Goal: Task Accomplishment & Management: Complete application form

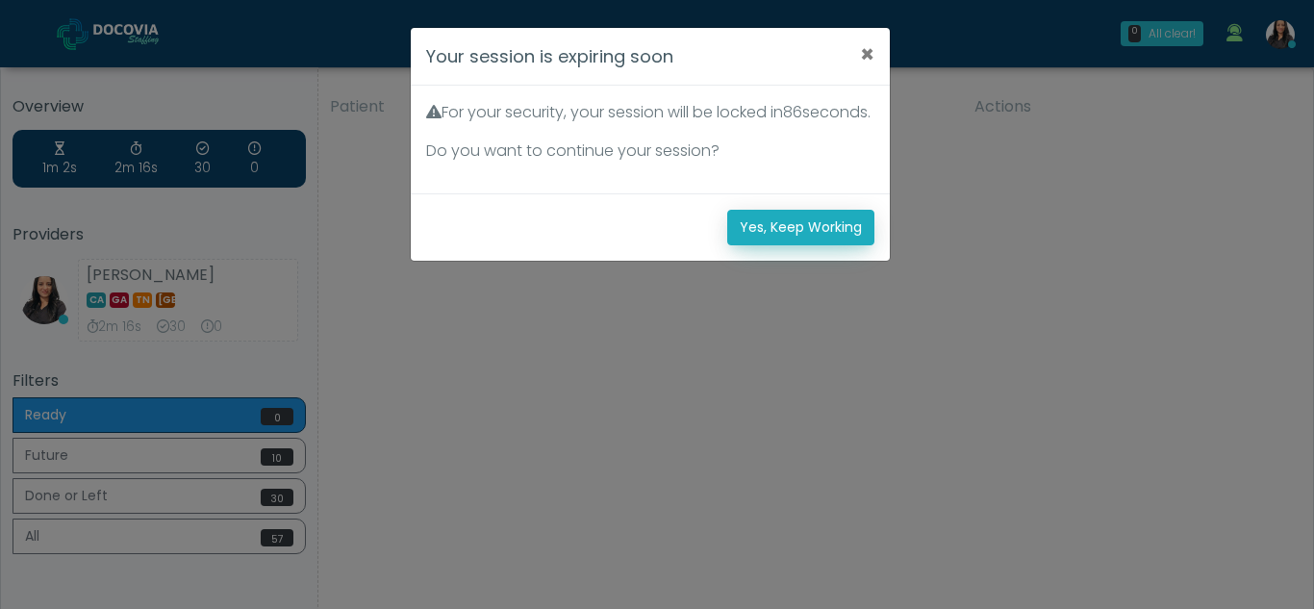
click at [834, 245] on button "Yes, Keep Working" at bounding box center [800, 228] width 147 height 36
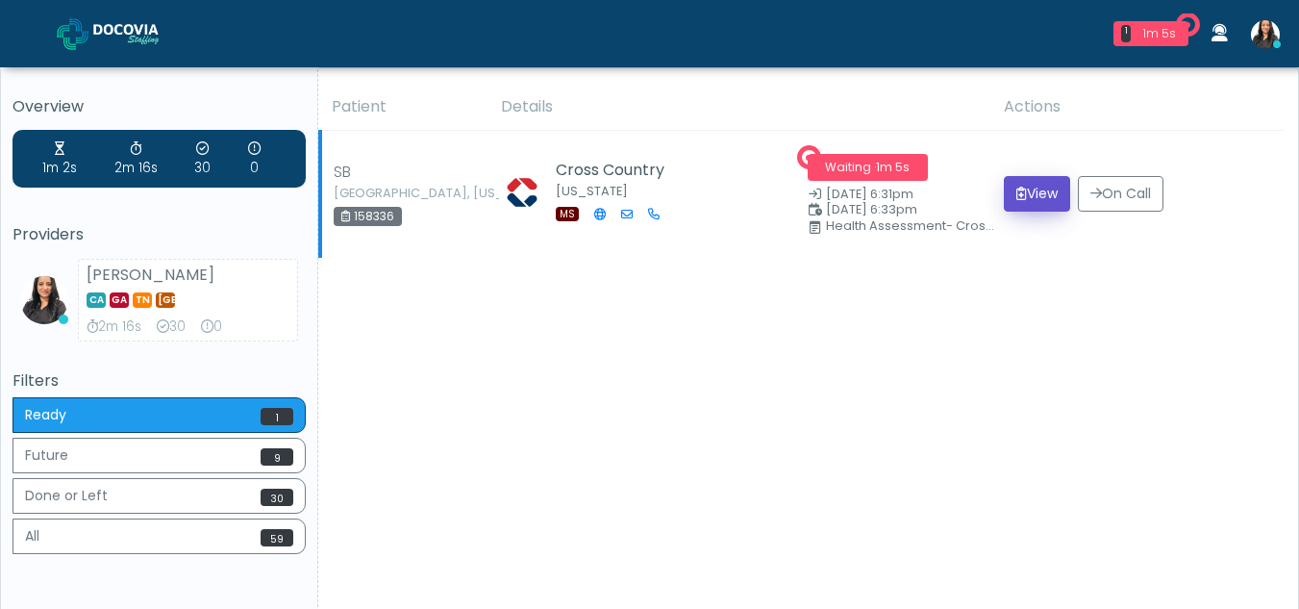
click at [1032, 192] on button "View" at bounding box center [1037, 194] width 66 height 36
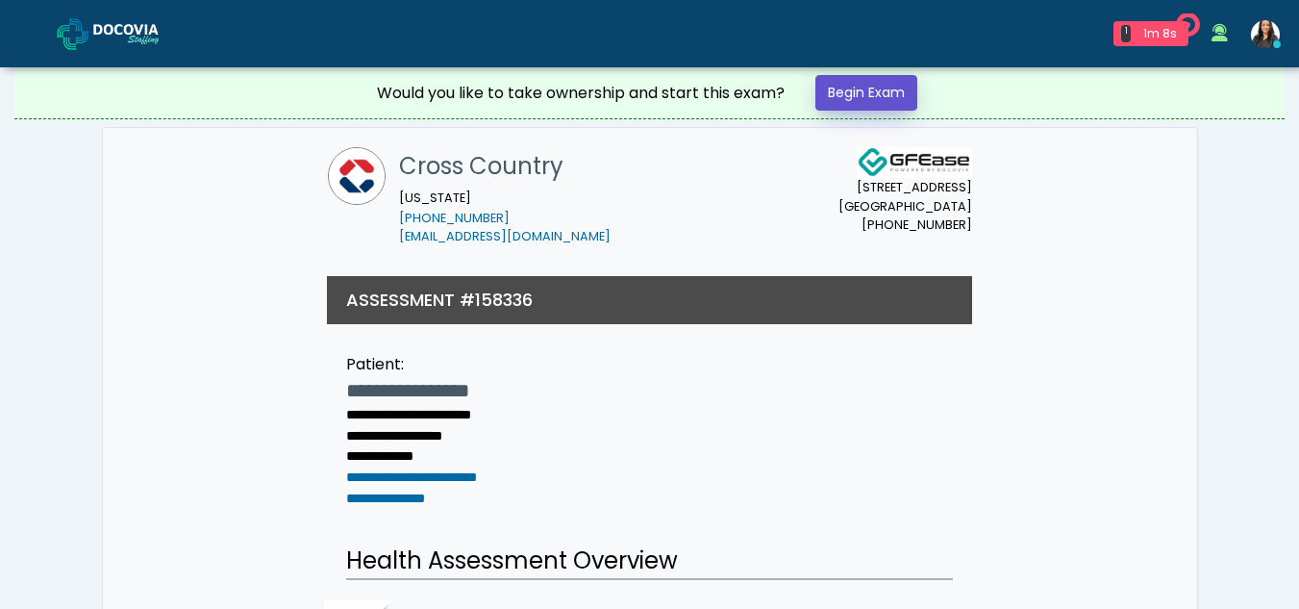
click at [879, 87] on link "Begin Exam" at bounding box center [867, 93] width 102 height 36
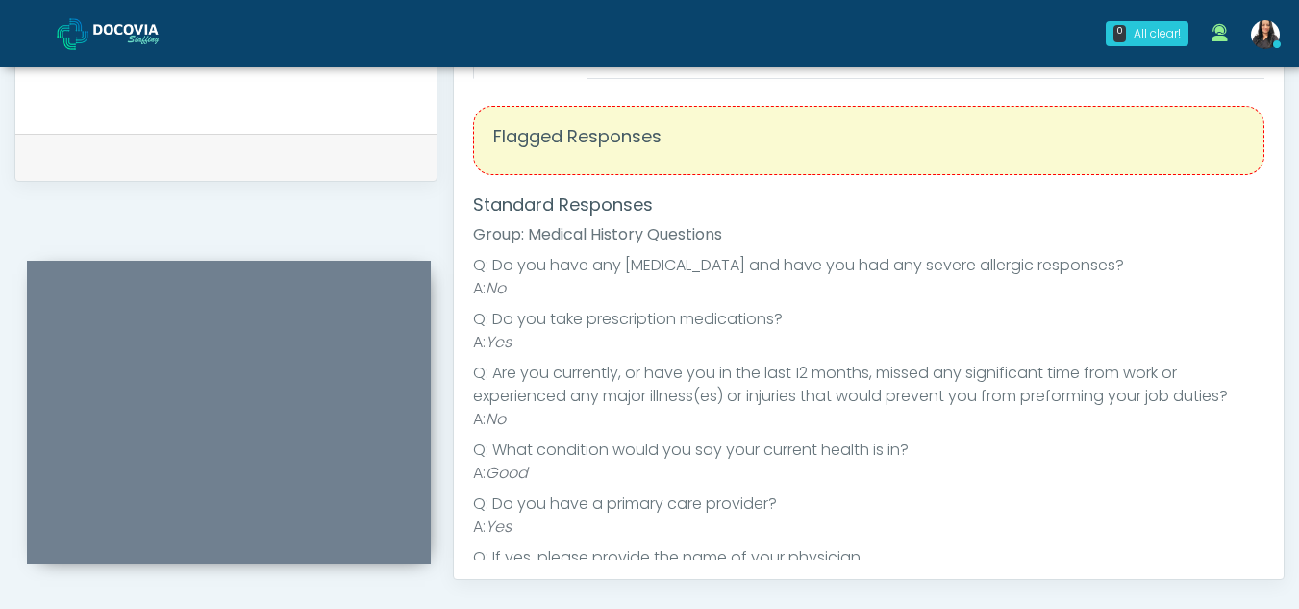
scroll to position [814, 0]
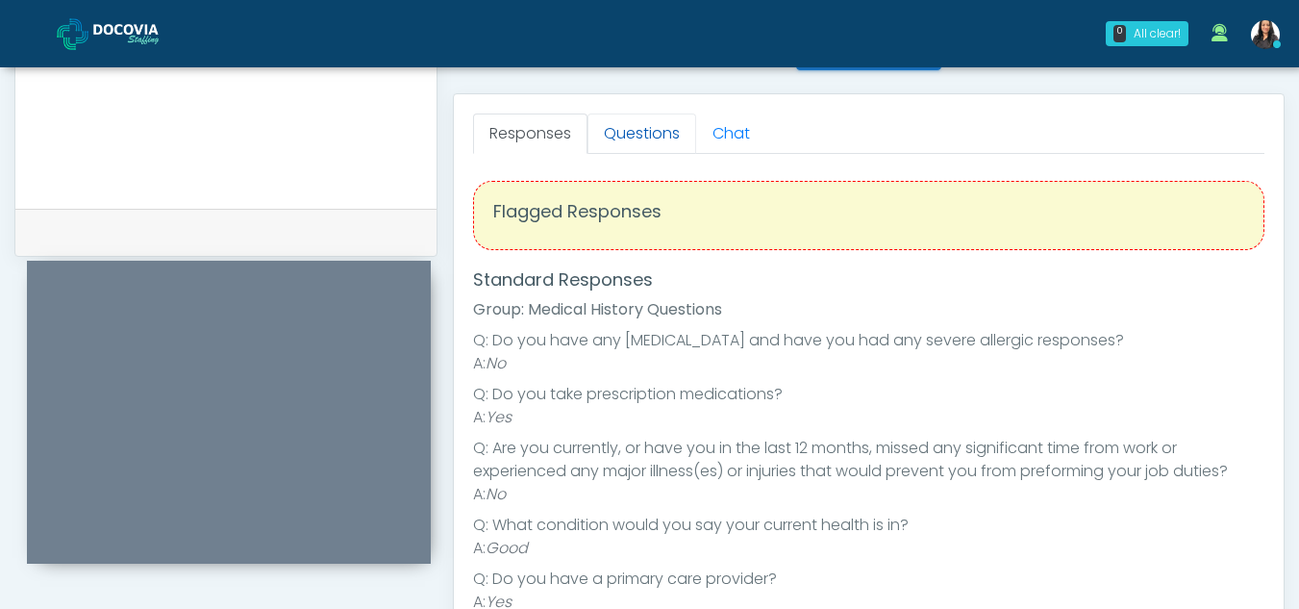
click at [673, 138] on link "Questions" at bounding box center [642, 133] width 109 height 40
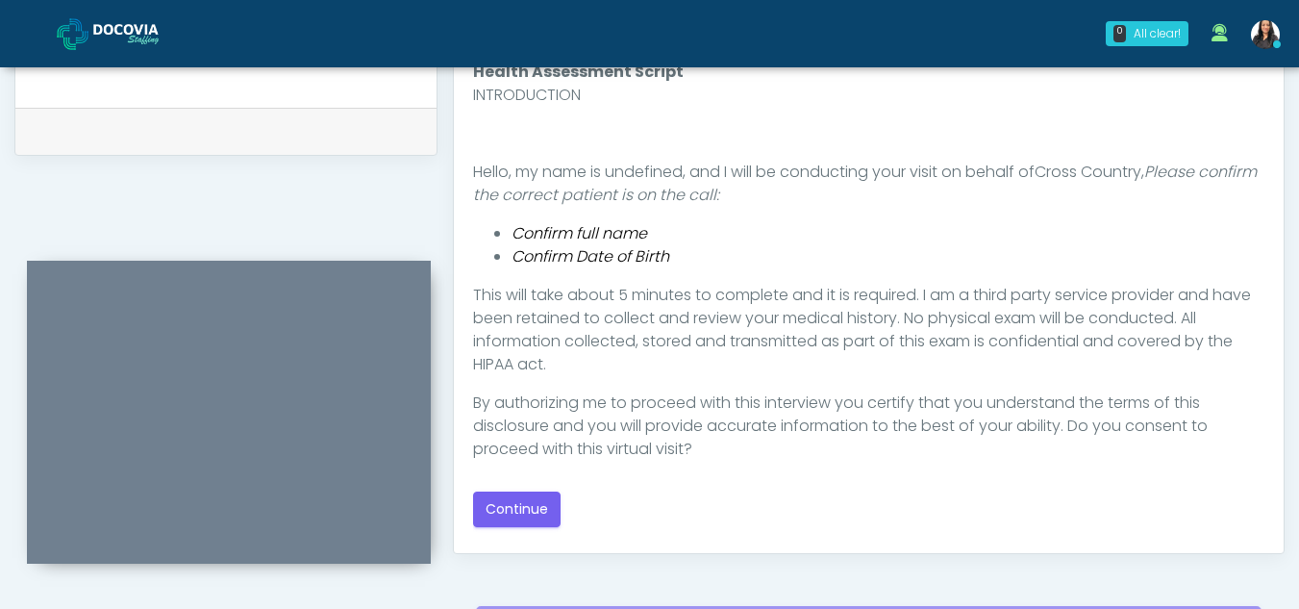
scroll to position [920, 0]
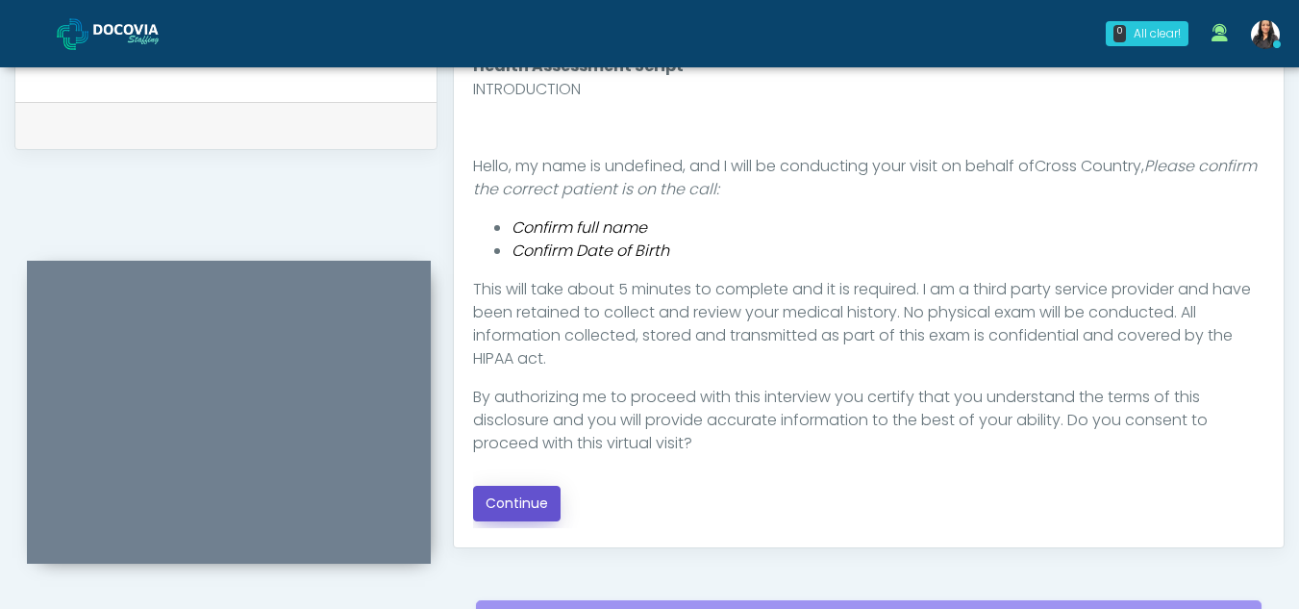
click at [535, 510] on button "Continue" at bounding box center [517, 504] width 88 height 36
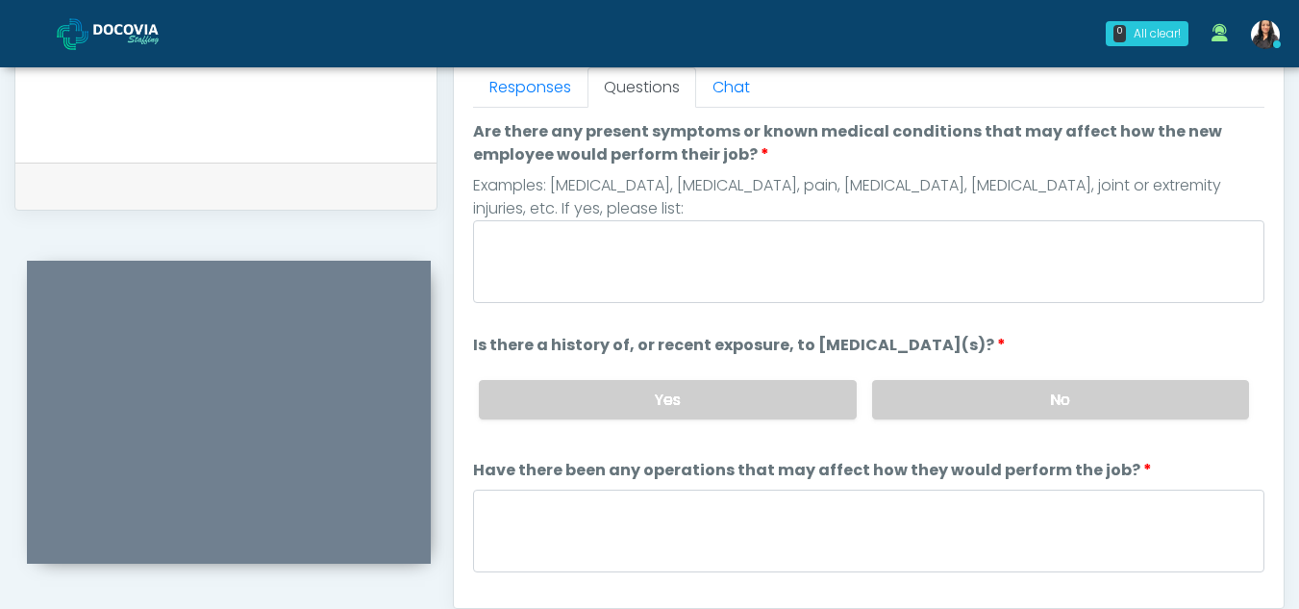
scroll to position [796, 0]
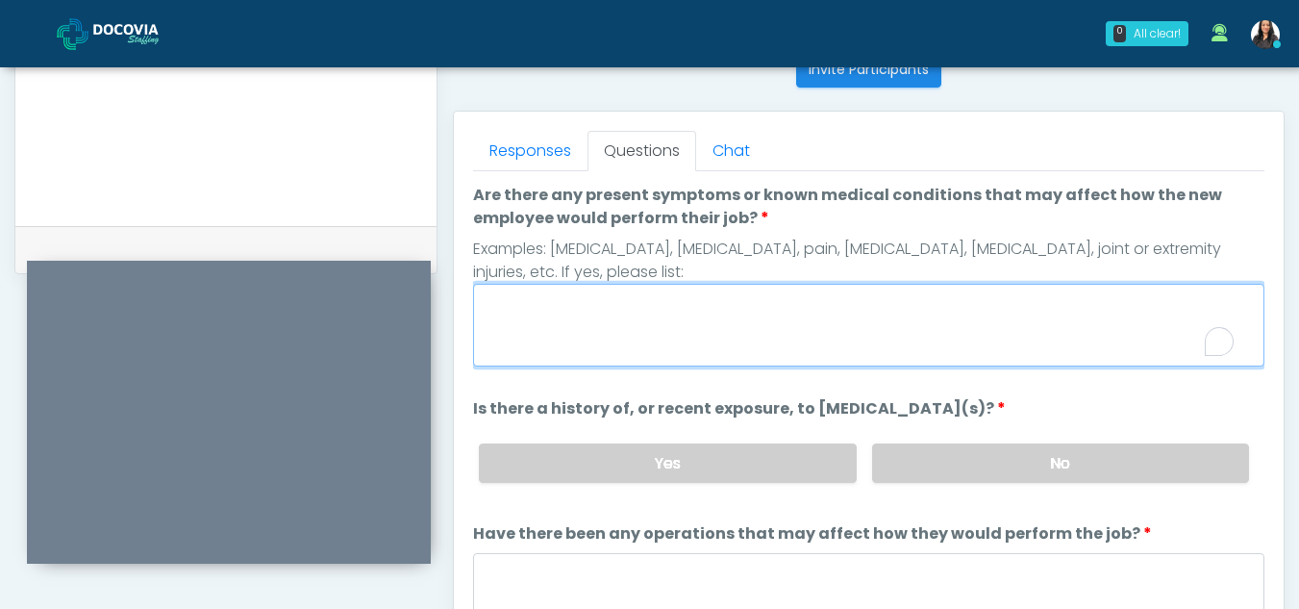
click at [570, 343] on textarea "Are there any present symptoms or known medical conditions that may affect how …" at bounding box center [868, 325] width 791 height 83
type textarea "**"
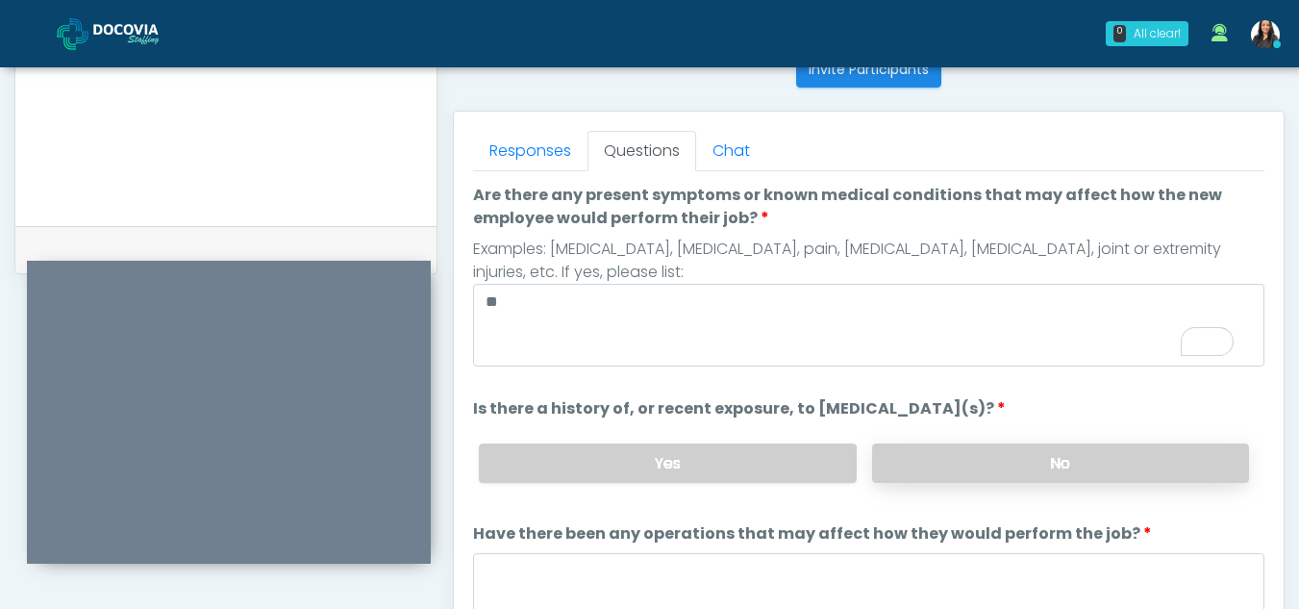
click at [942, 459] on label "No" at bounding box center [1060, 462] width 377 height 39
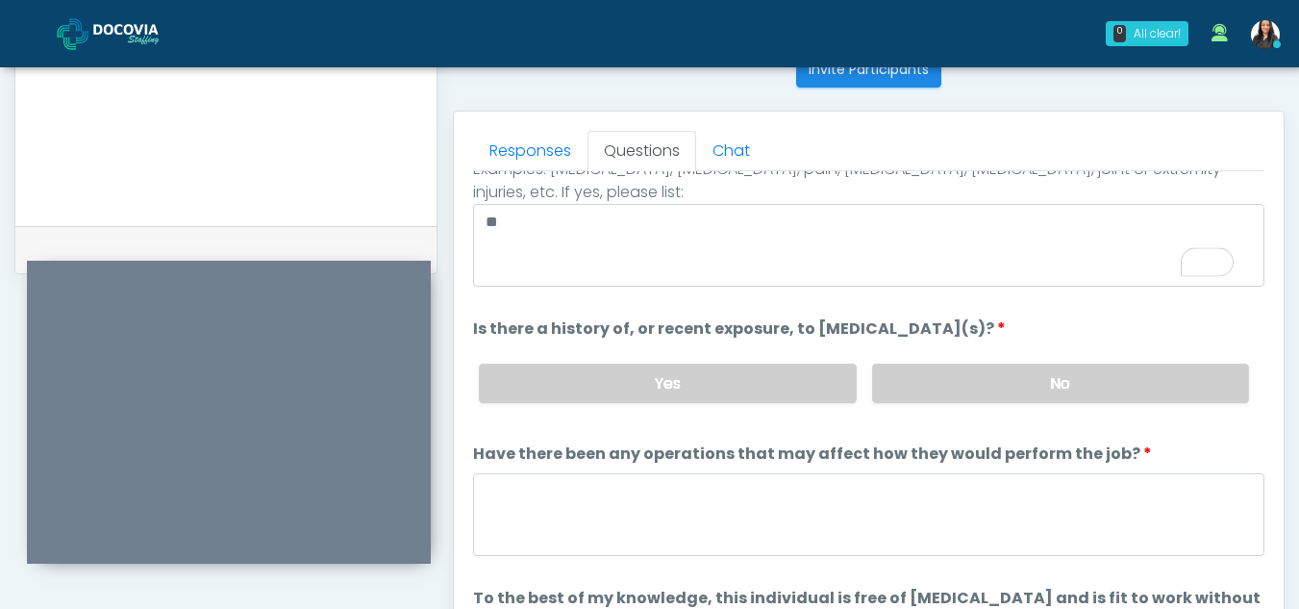
scroll to position [164, 0]
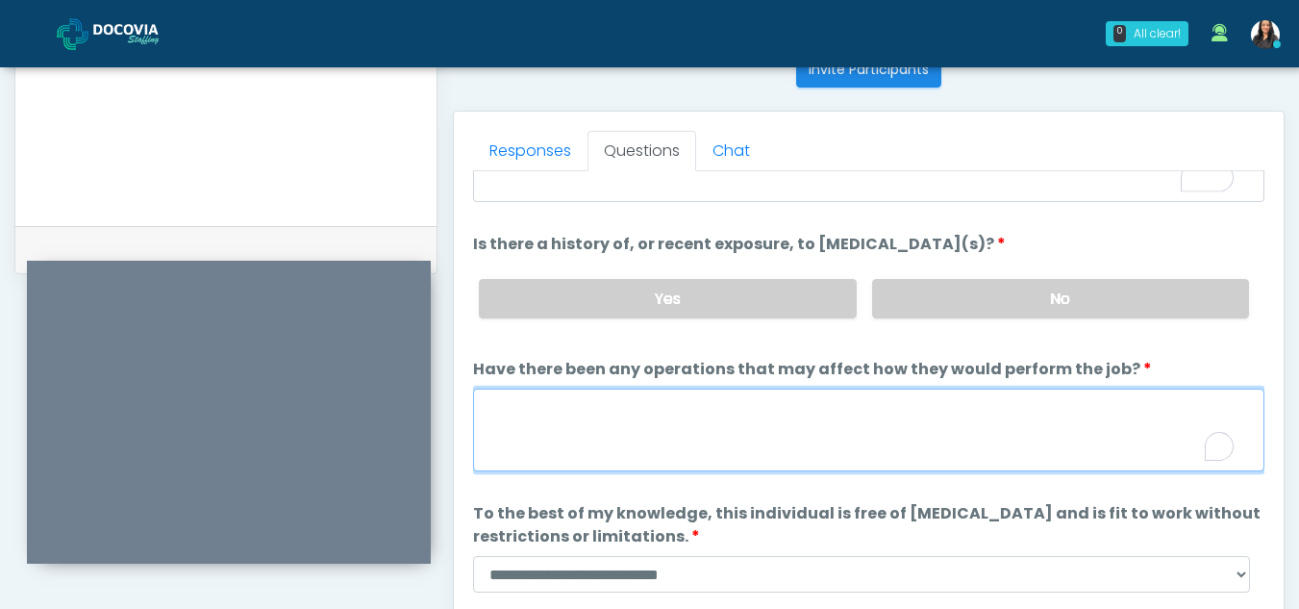
click at [672, 441] on textarea "Have there been any operations that may affect how they would perform the job?" at bounding box center [868, 430] width 791 height 83
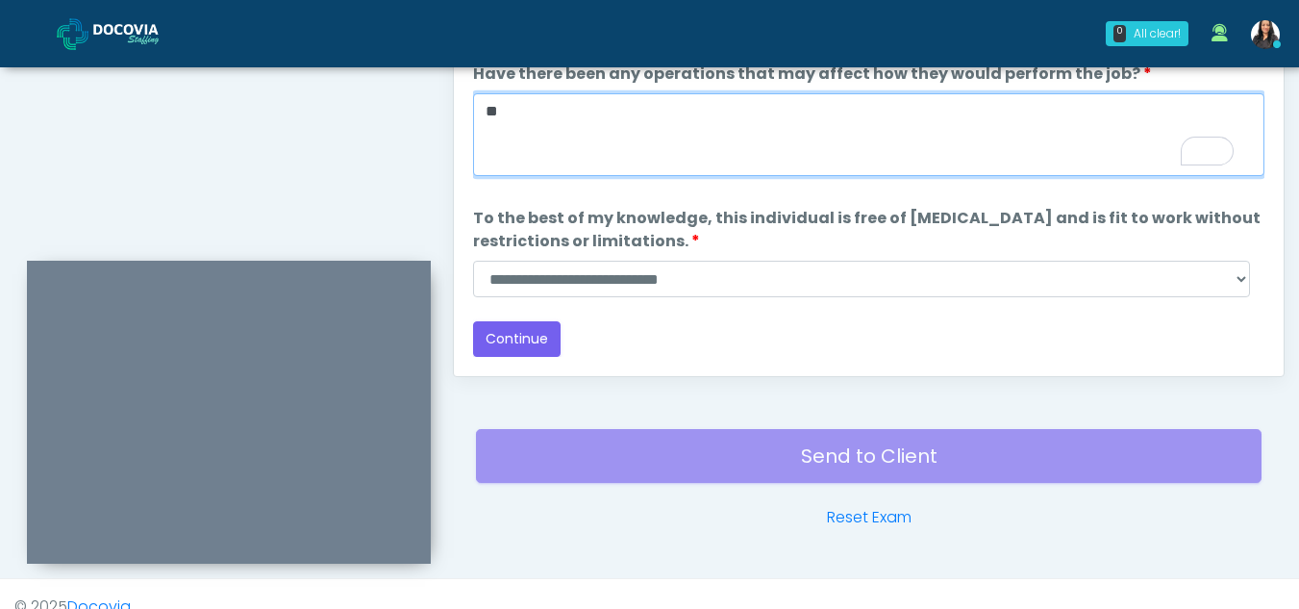
scroll to position [1086, 0]
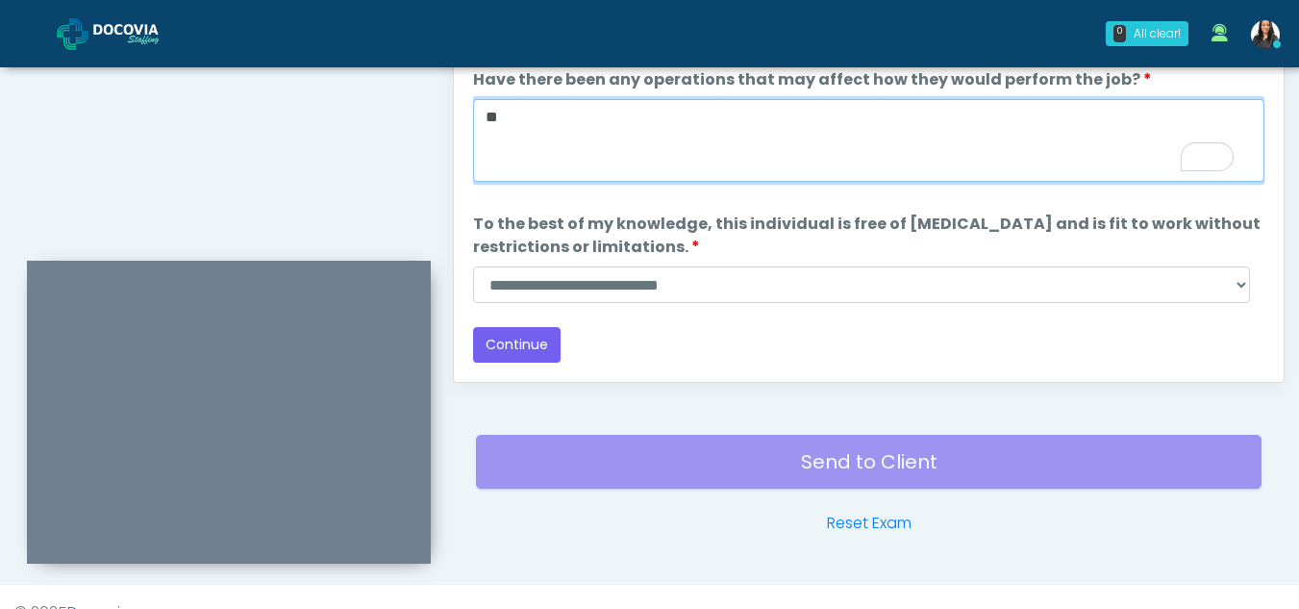
type textarea "**"
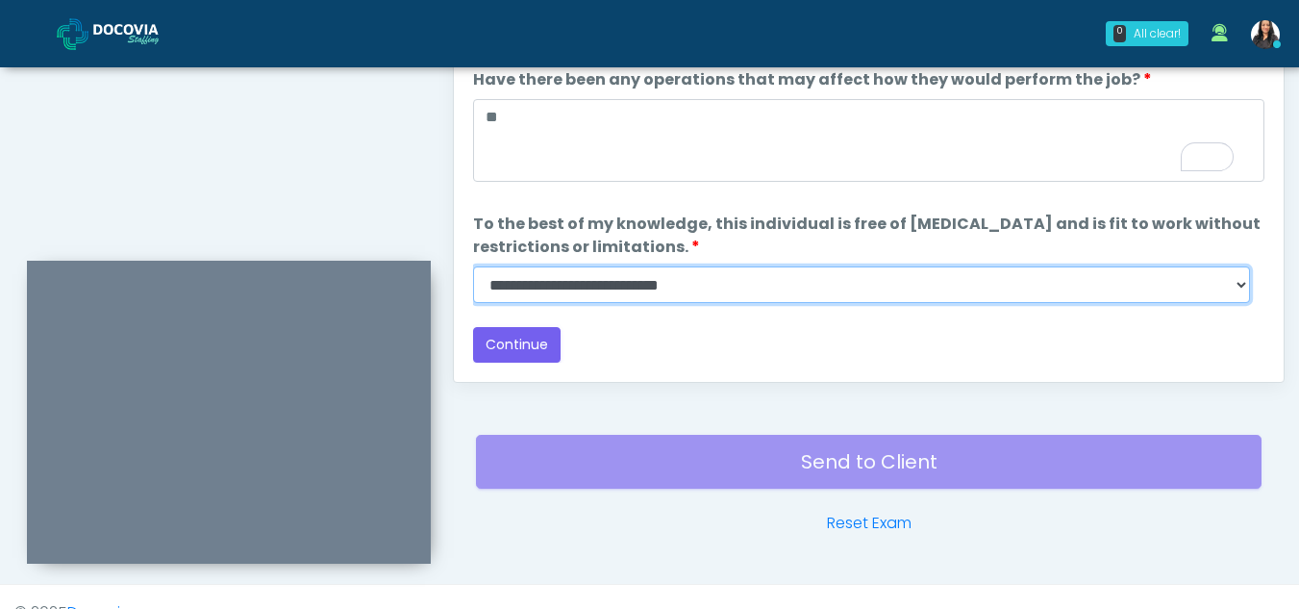
click at [1233, 285] on select "**********" at bounding box center [861, 284] width 777 height 37
select select "******"
click at [473, 266] on select "**********" at bounding box center [861, 284] width 777 height 37
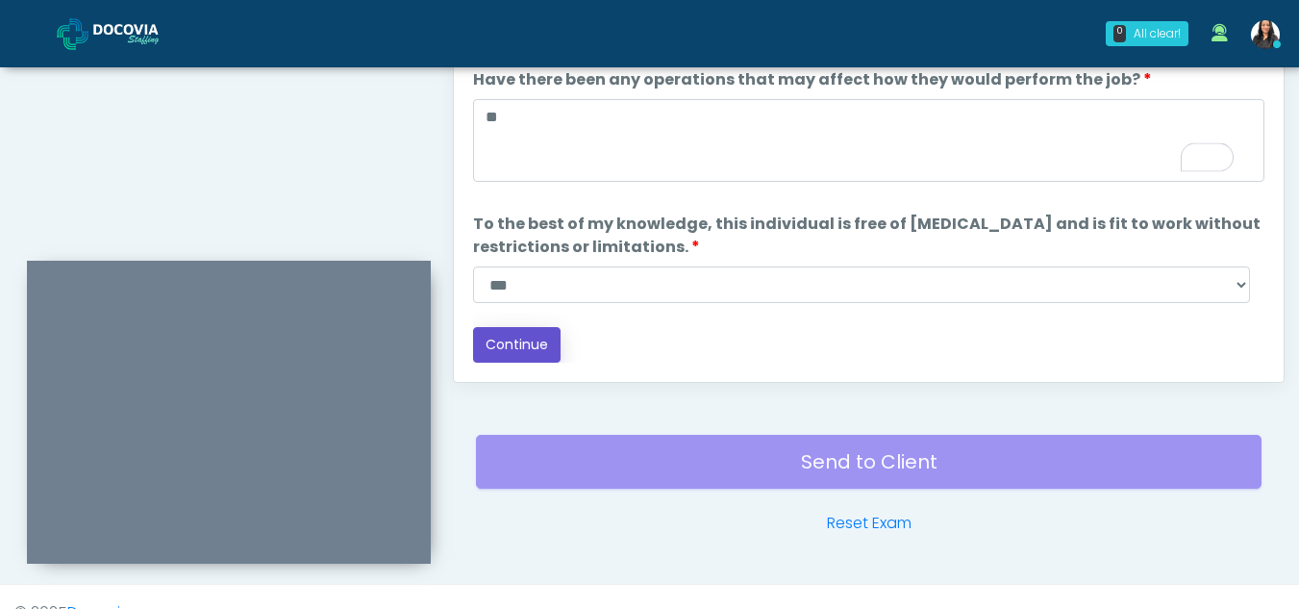
click at [515, 339] on button "Continue" at bounding box center [517, 345] width 88 height 36
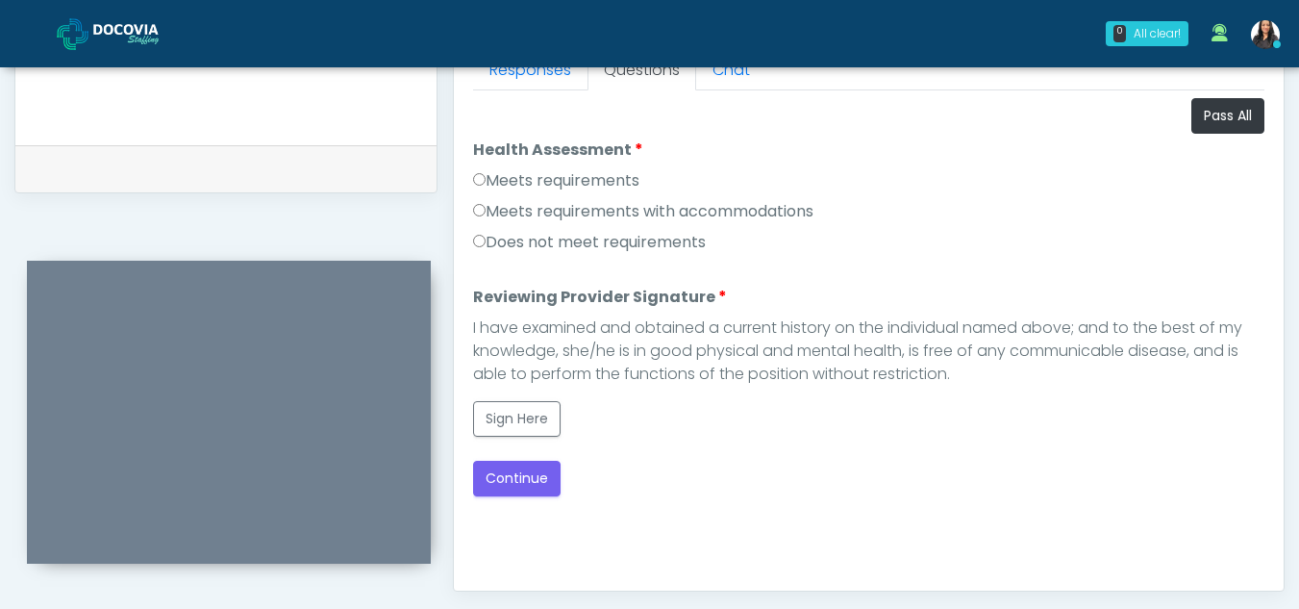
scroll to position [871, 0]
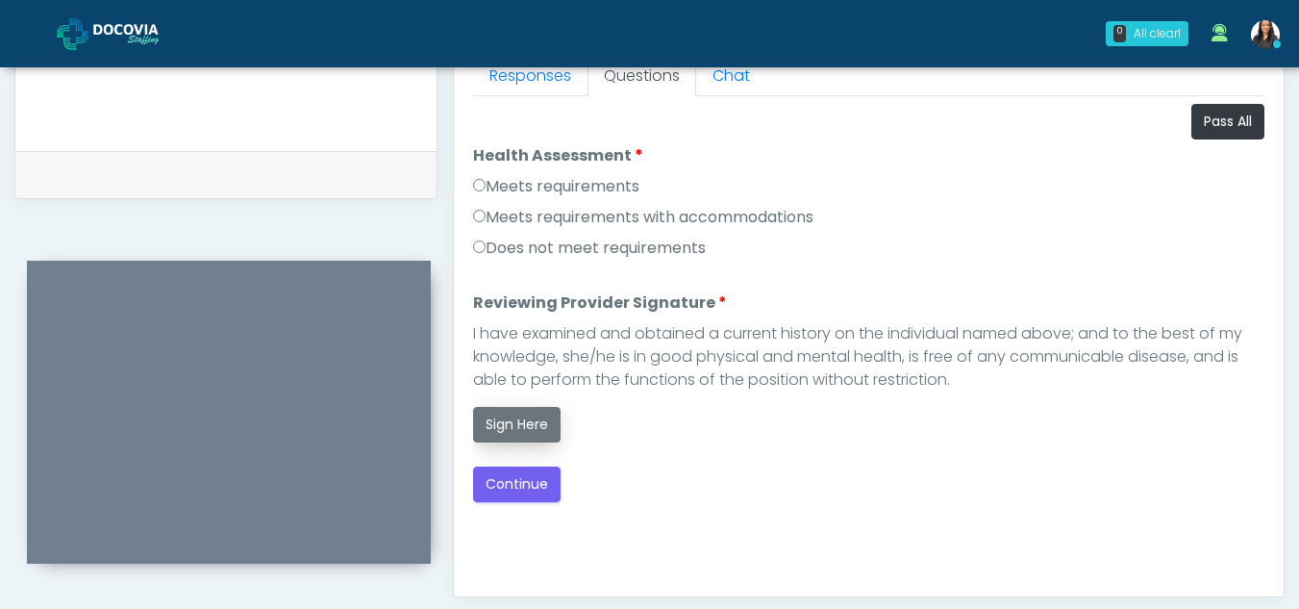
click at [534, 426] on button "Sign Here" at bounding box center [517, 425] width 88 height 36
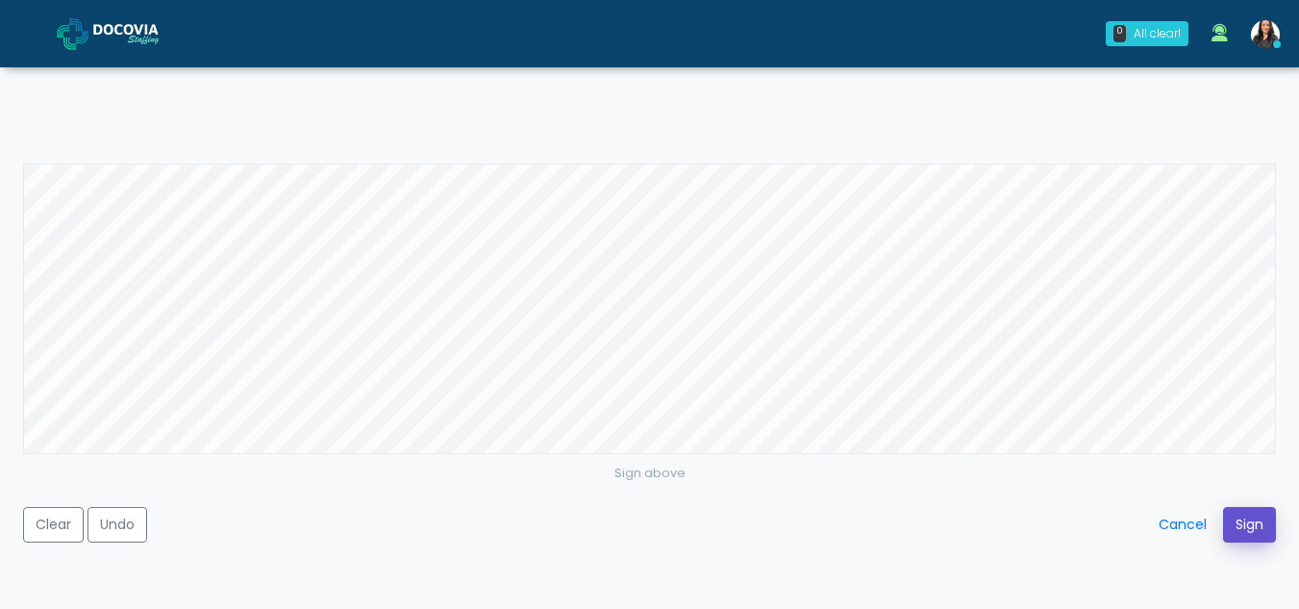
click at [1248, 519] on button "Sign" at bounding box center [1249, 525] width 53 height 36
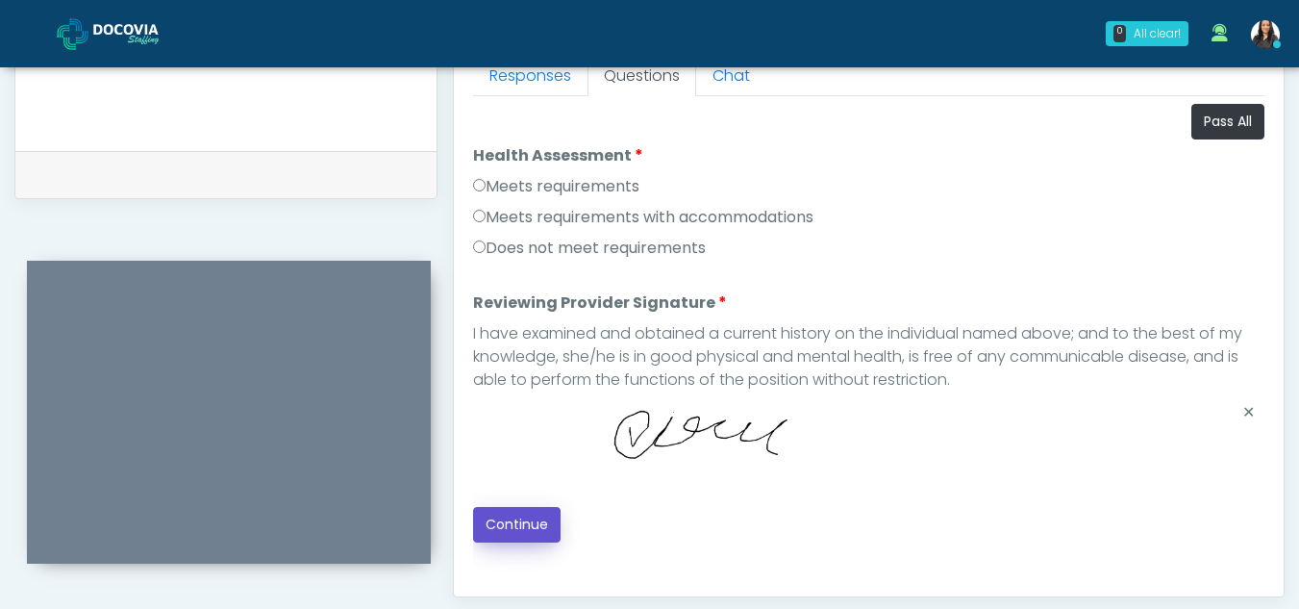
click at [537, 530] on button "Continue" at bounding box center [517, 525] width 88 height 36
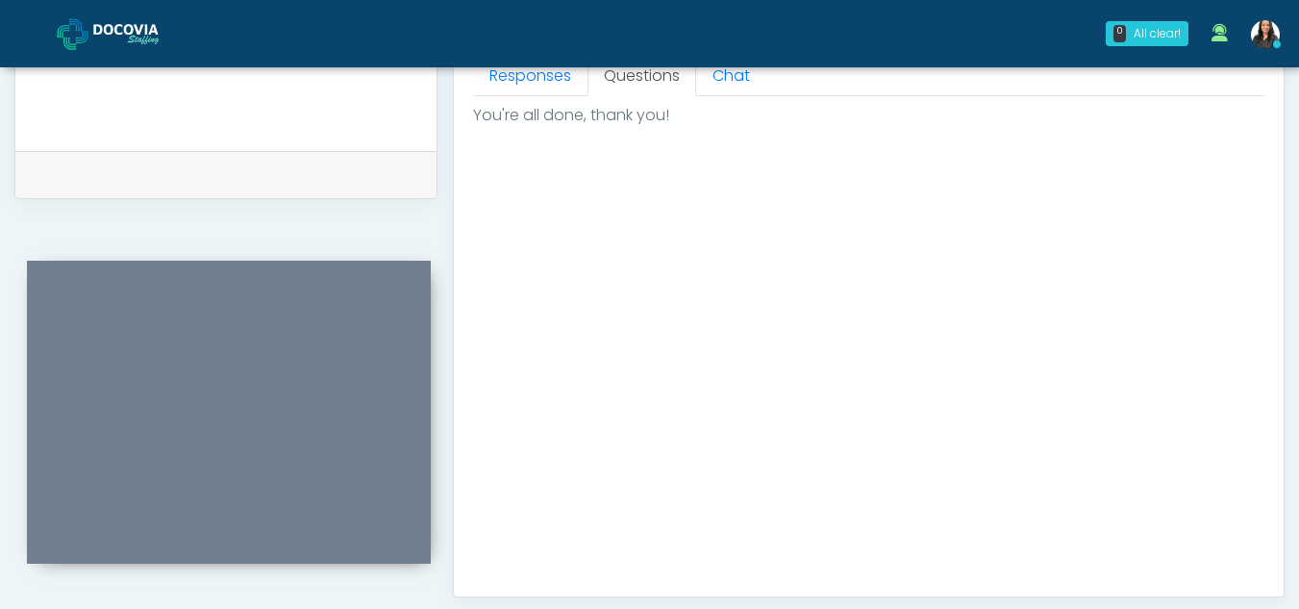
scroll to position [1153, 0]
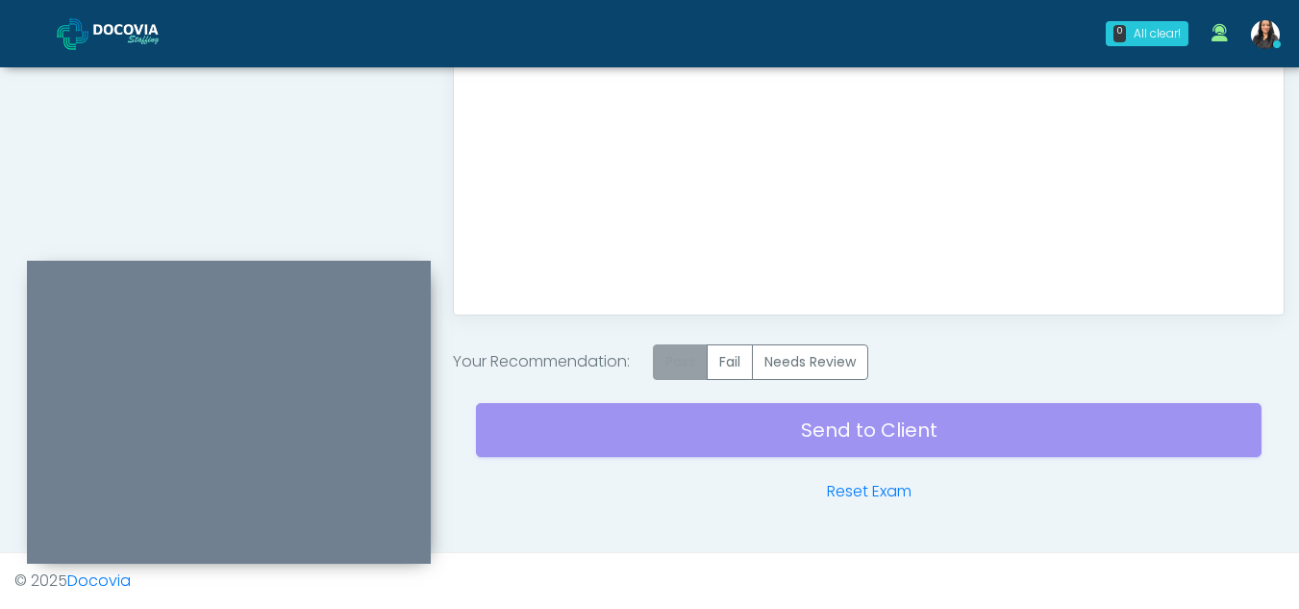
click at [691, 359] on label "Pass" at bounding box center [680, 362] width 55 height 36
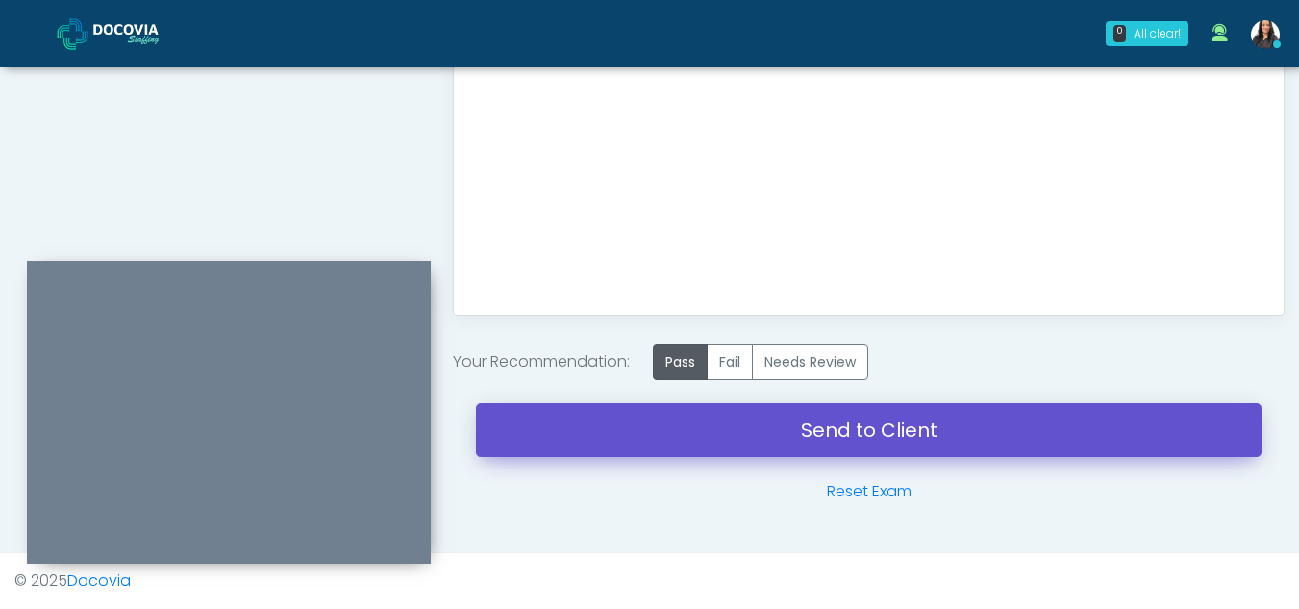
click at [889, 426] on link "Send to Client" at bounding box center [869, 430] width 786 height 54
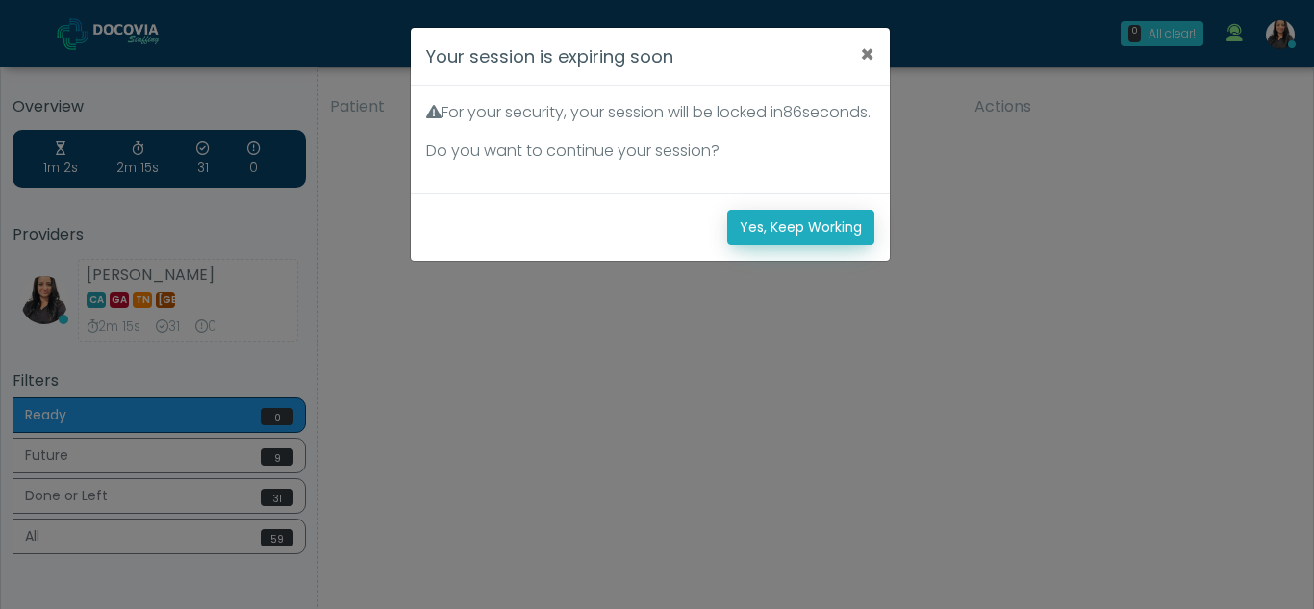
click at [840, 245] on button "Yes, Keep Working" at bounding box center [800, 228] width 147 height 36
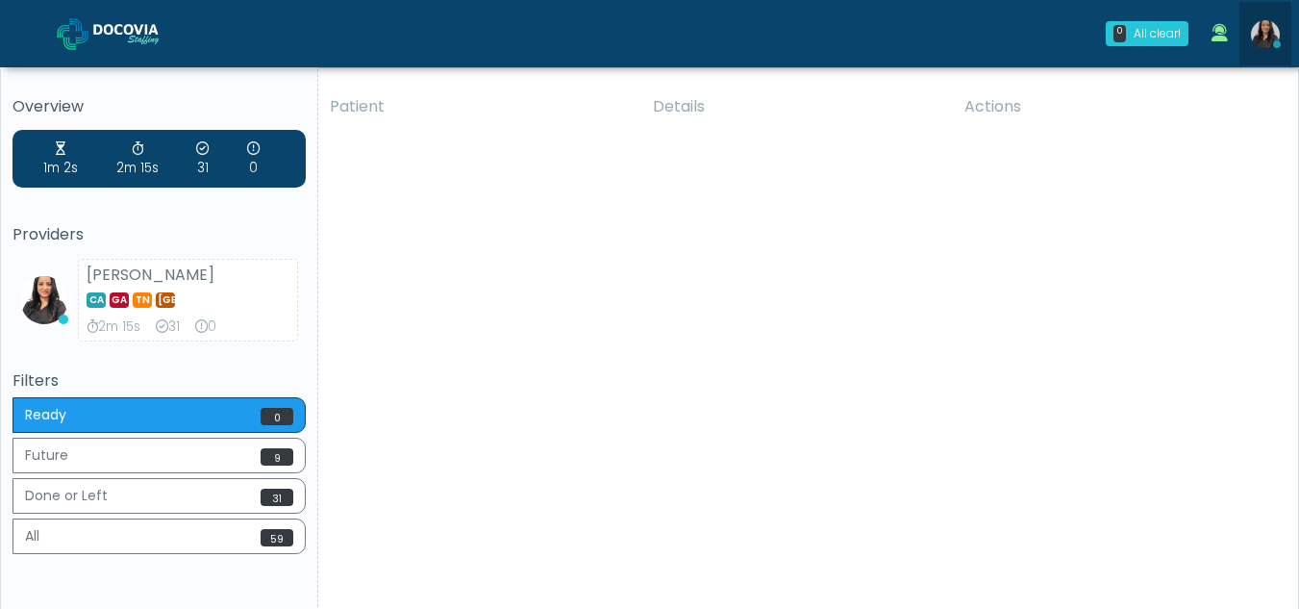
click at [1258, 43] on img at bounding box center [1265, 34] width 29 height 29
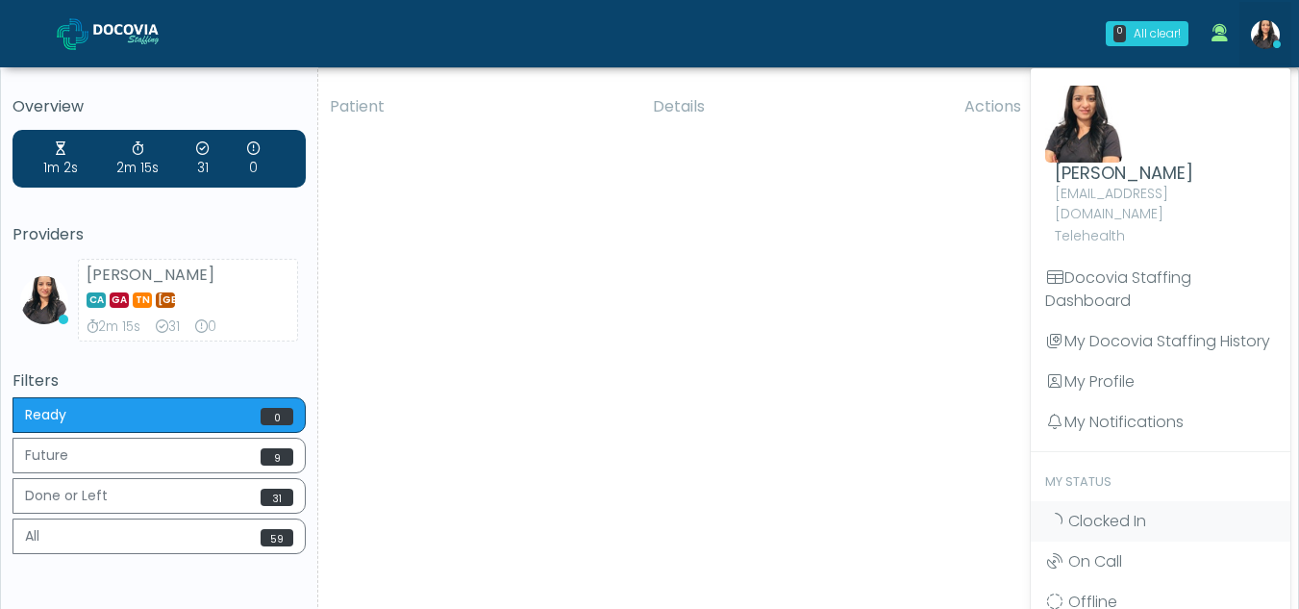
click at [887, 411] on div "Patient Details Actions SB [GEOGRAPHIC_DATA], [US_STATE] 158336 Cross Country […" at bounding box center [801, 357] width 966 height 547
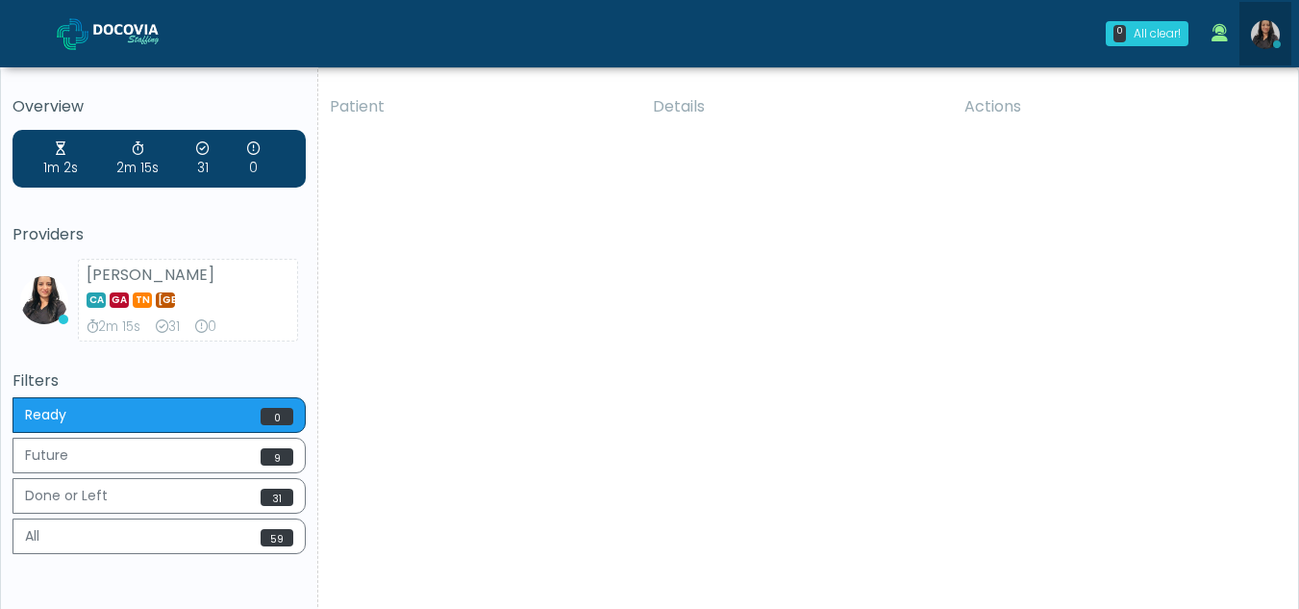
click at [1255, 30] on img at bounding box center [1265, 34] width 29 height 29
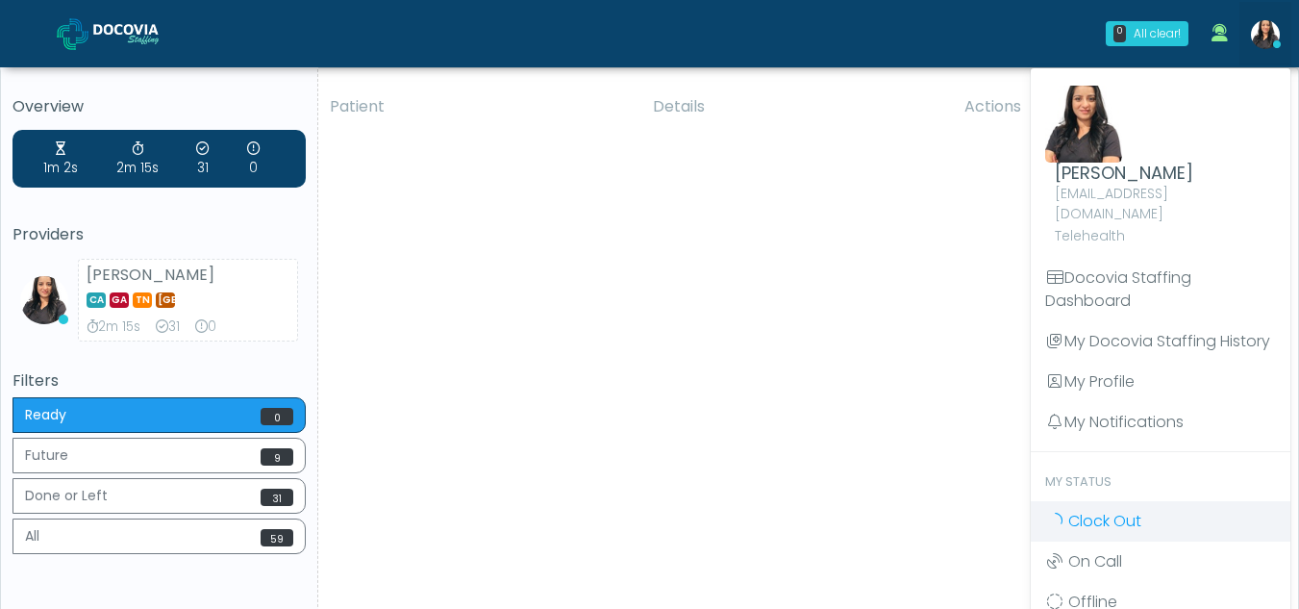
click at [1085, 510] on span "Clock Out" at bounding box center [1104, 521] width 73 height 22
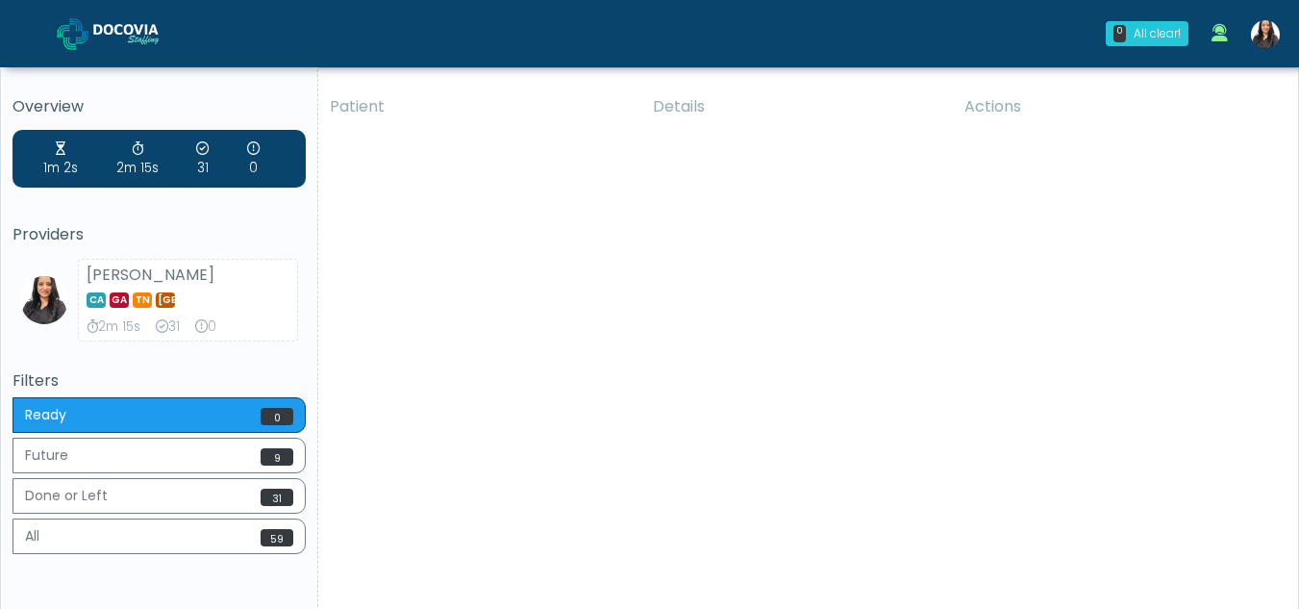
click at [1272, 34] on img at bounding box center [1265, 34] width 29 height 29
